Goal: Use online tool/utility

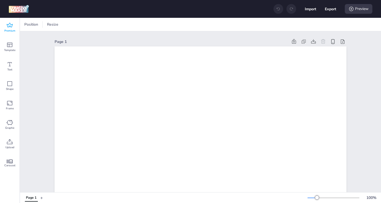
click at [11, 25] on icon at bounding box center [9, 25] width 6 height 6
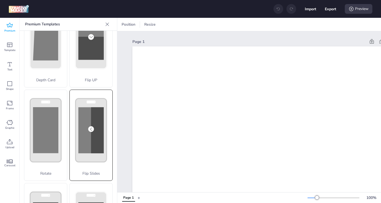
scroll to position [40, 0]
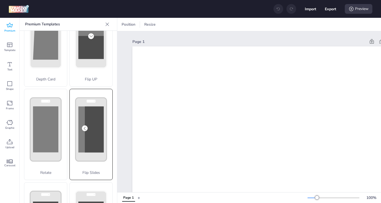
drag, startPoint x: 91, startPoint y: 139, endPoint x: 86, endPoint y: 137, distance: 5.3
click at [86, 137] on rect at bounding box center [94, 130] width 19 height 46
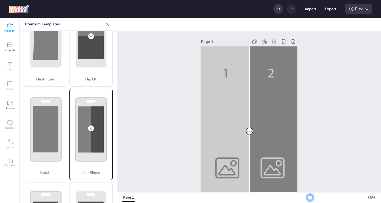
drag, startPoint x: 316, startPoint y: 200, endPoint x: 310, endPoint y: 201, distance: 5.7
click at [310, 201] on div "33 %" at bounding box center [343, 198] width 71 height 9
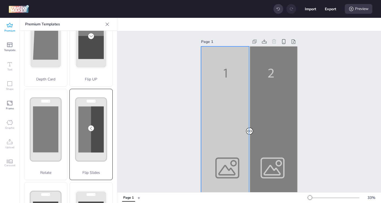
click at [218, 103] on div at bounding box center [249, 133] width 96 height 172
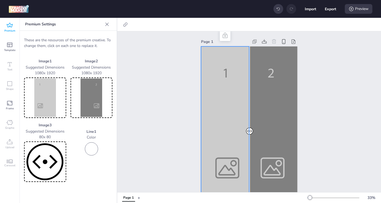
click at [46, 101] on img at bounding box center [45, 98] width 40 height 38
click at [51, 105] on img at bounding box center [45, 98] width 40 height 38
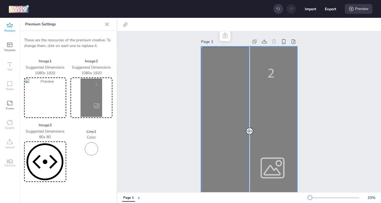
click at [271, 126] on div at bounding box center [249, 133] width 96 height 172
click at [87, 98] on img at bounding box center [92, 98] width 40 height 38
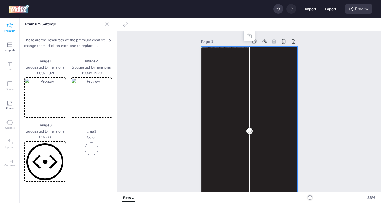
click at [43, 160] on img at bounding box center [45, 162] width 40 height 38
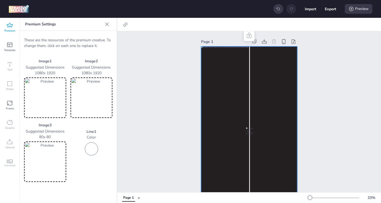
click at [149, 134] on div "Page 1" at bounding box center [249, 127] width 264 height 193
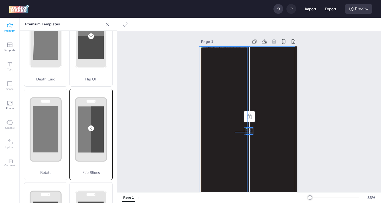
drag, startPoint x: 248, startPoint y: 132, endPoint x: 234, endPoint y: 133, distance: 14.1
click at [234, 47] on div at bounding box center [249, 47] width 96 height 0
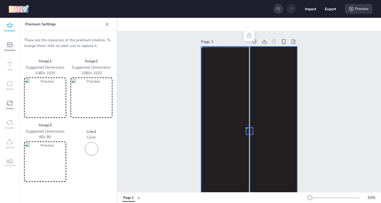
click at [154, 136] on div "Page 1" at bounding box center [249, 127] width 264 height 193
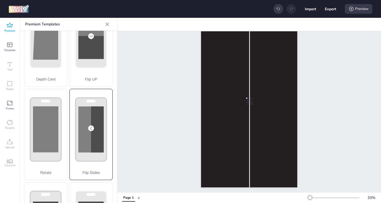
scroll to position [28, 0]
click at [361, 12] on div "Preview" at bounding box center [359, 9] width 28 height 10
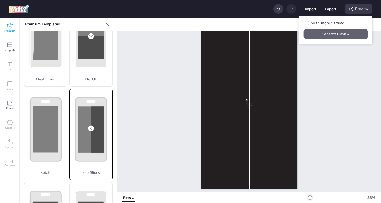
click at [347, 34] on button "Generate Preview" at bounding box center [336, 34] width 64 height 11
